Goal: Navigation & Orientation: Find specific page/section

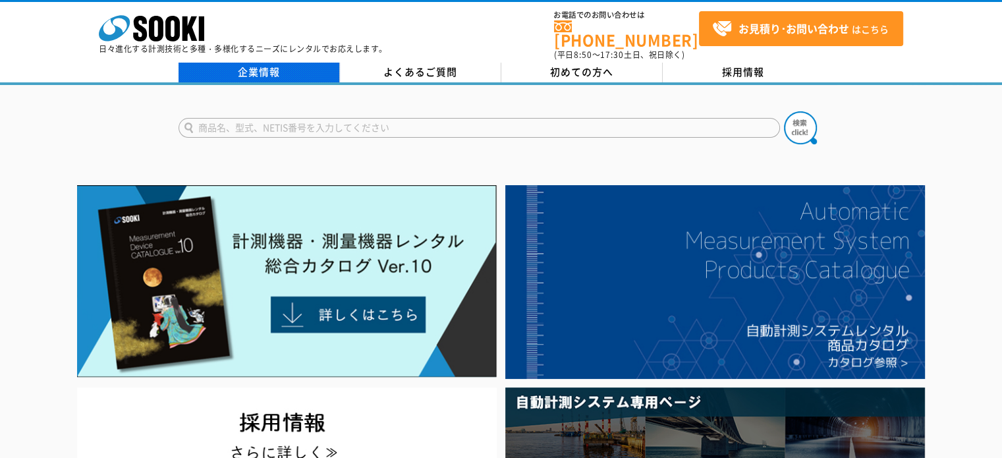
click at [270, 63] on link "企業情報" at bounding box center [259, 73] width 161 height 20
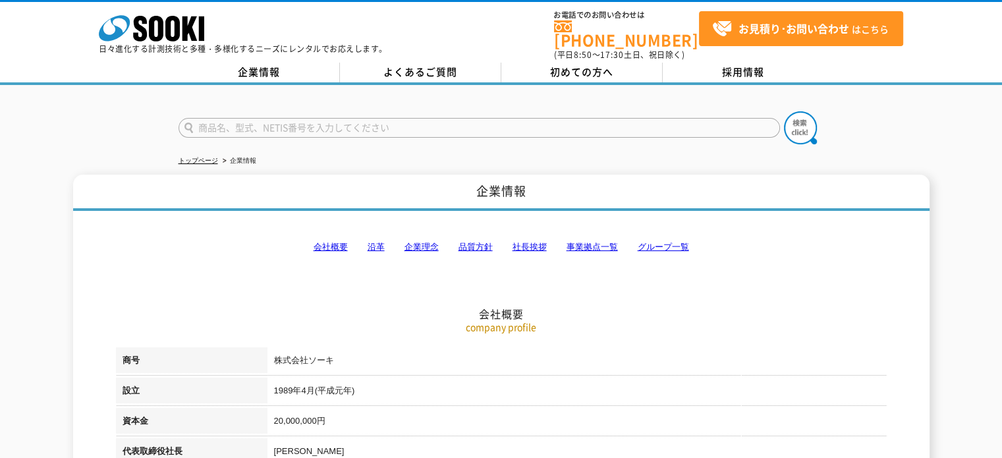
click at [590, 242] on link "事業拠点一覧" at bounding box center [592, 247] width 51 height 10
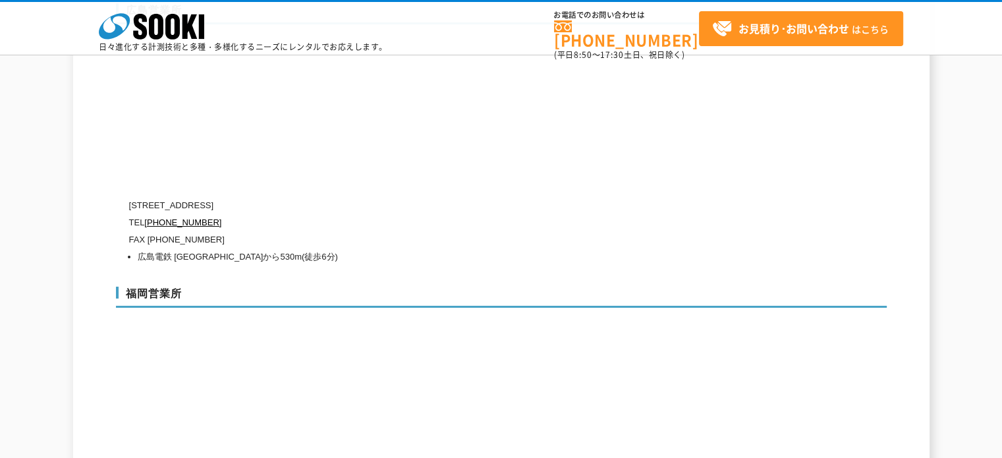
scroll to position [5178, 0]
